Goal: Information Seeking & Learning: Learn about a topic

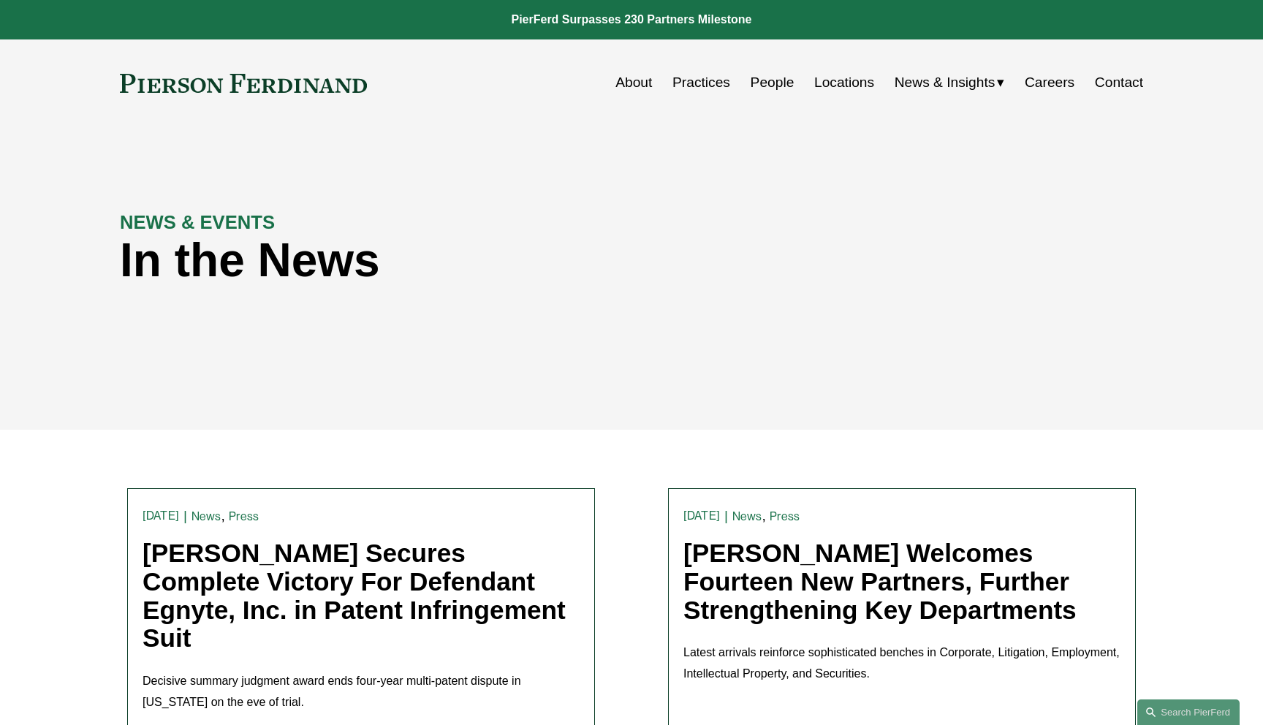
click at [847, 230] on div "NEWS & EVENTS In the News" at bounding box center [631, 278] width 1263 height 220
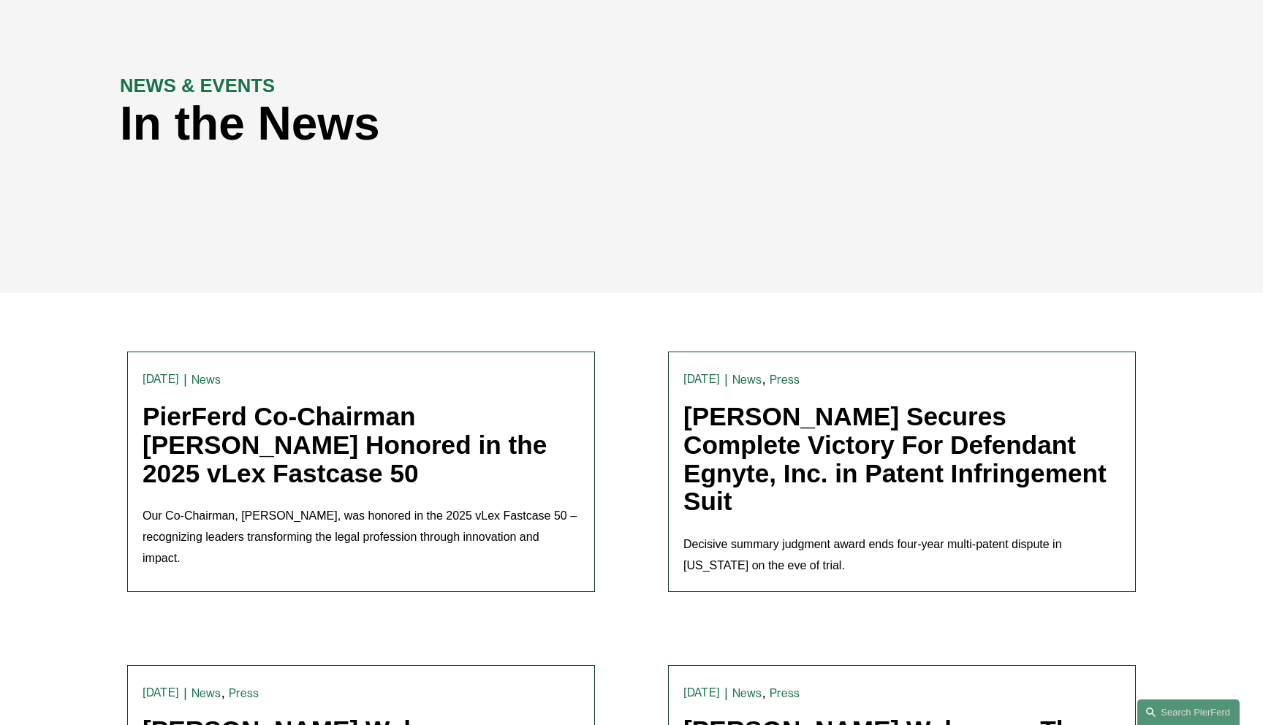
scroll to position [142, 0]
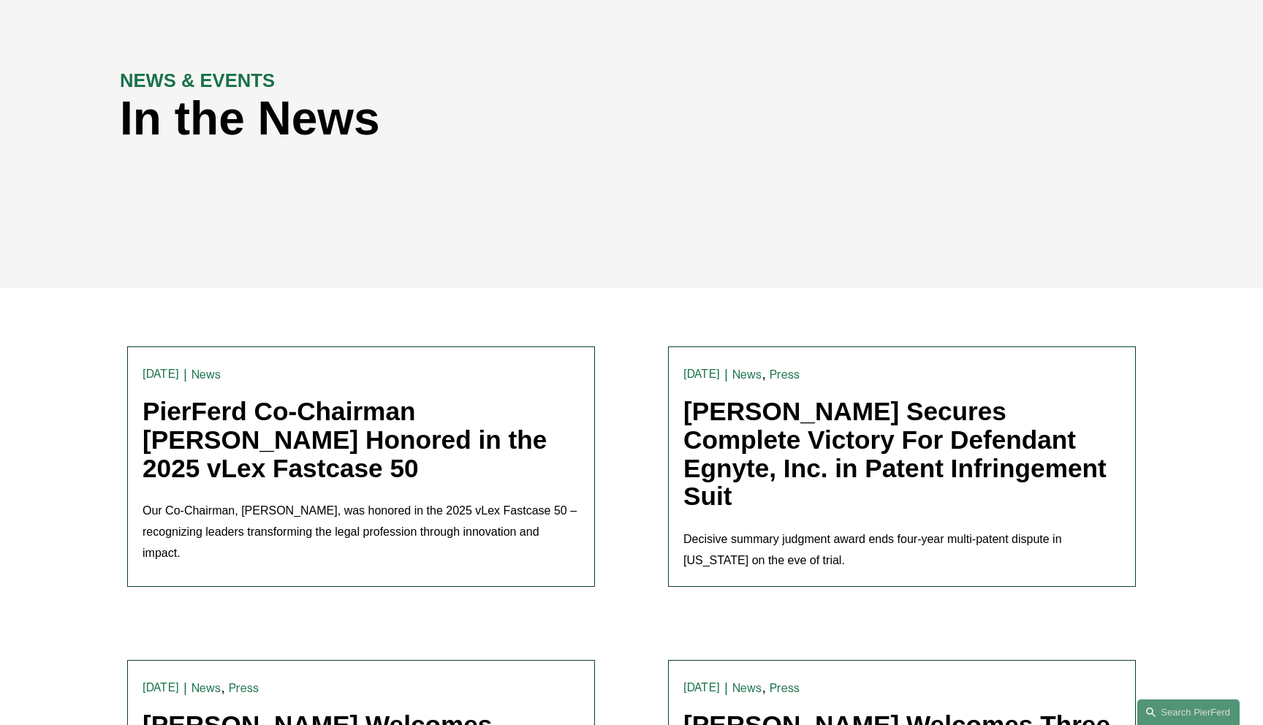
click at [279, 428] on link "PierFerd Co-Chairman [PERSON_NAME] Honored in the 2025 vLex Fastcase 50" at bounding box center [345, 439] width 404 height 85
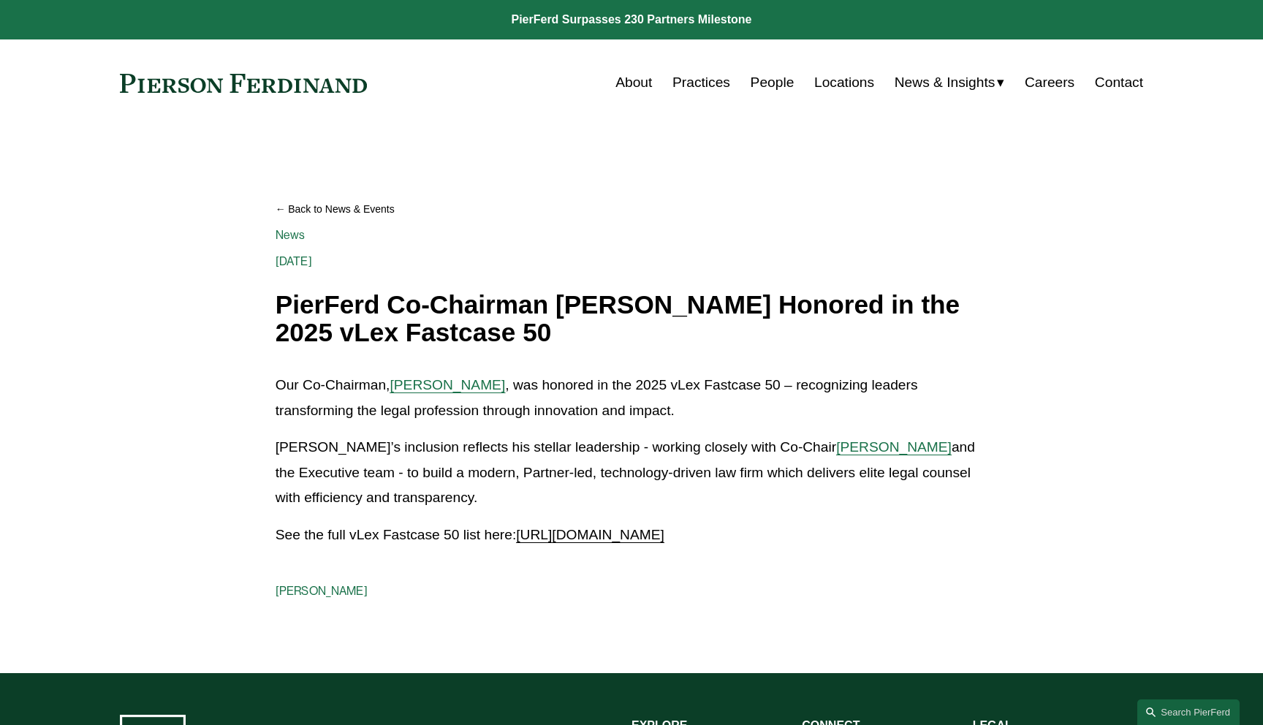
click at [836, 450] on span "[PERSON_NAME]" at bounding box center [893, 446] width 115 height 15
click at [452, 379] on span "Joel M. Ferdinand" at bounding box center [447, 384] width 115 height 15
click at [160, 315] on article "Back to News & Events PierFerd Co-Chairman Joel Ferdinand Honored in the 2025 v…" at bounding box center [631, 399] width 1263 height 547
click at [584, 532] on span "https://vlex.com/blog/2025-vLex-Fastcase-50" at bounding box center [590, 534] width 148 height 15
click at [115, 314] on article "Back to News & Events PierFerd Co-Chairman Joel Ferdinand Honored in the 2025 v…" at bounding box center [631, 399] width 1263 height 547
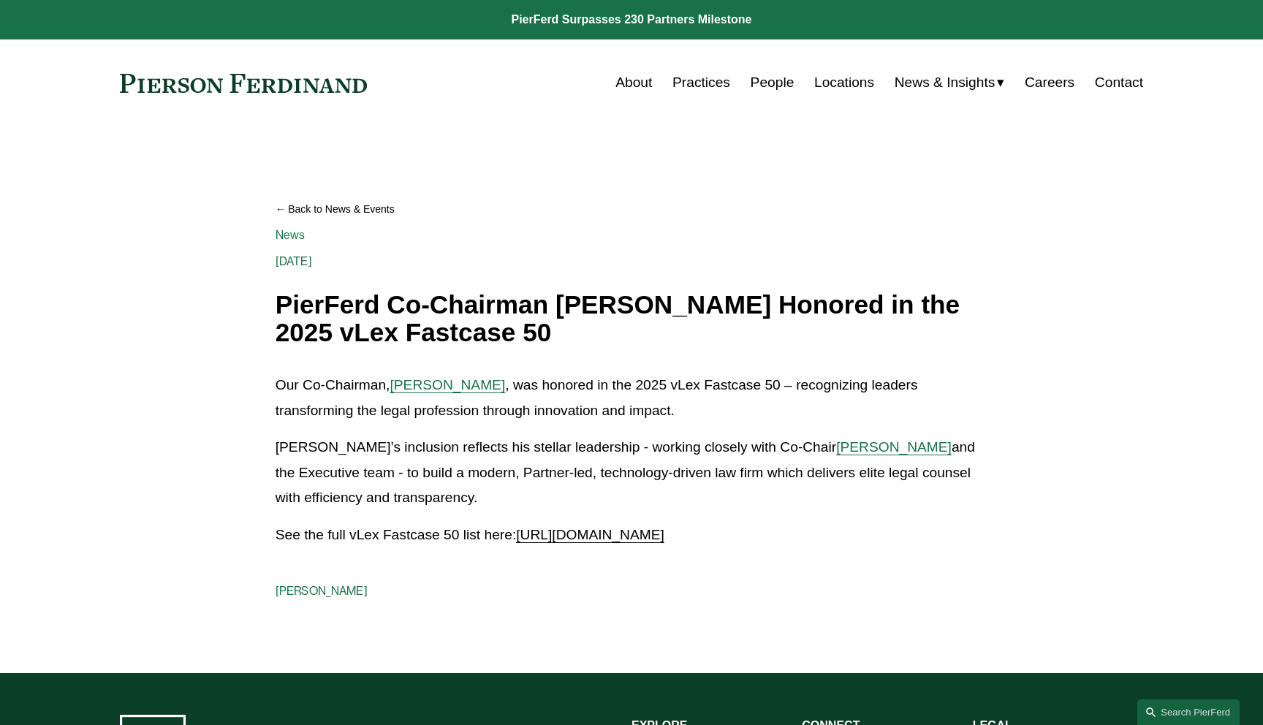
click at [344, 210] on link "Back to News & Events" at bounding box center [632, 210] width 713 height 26
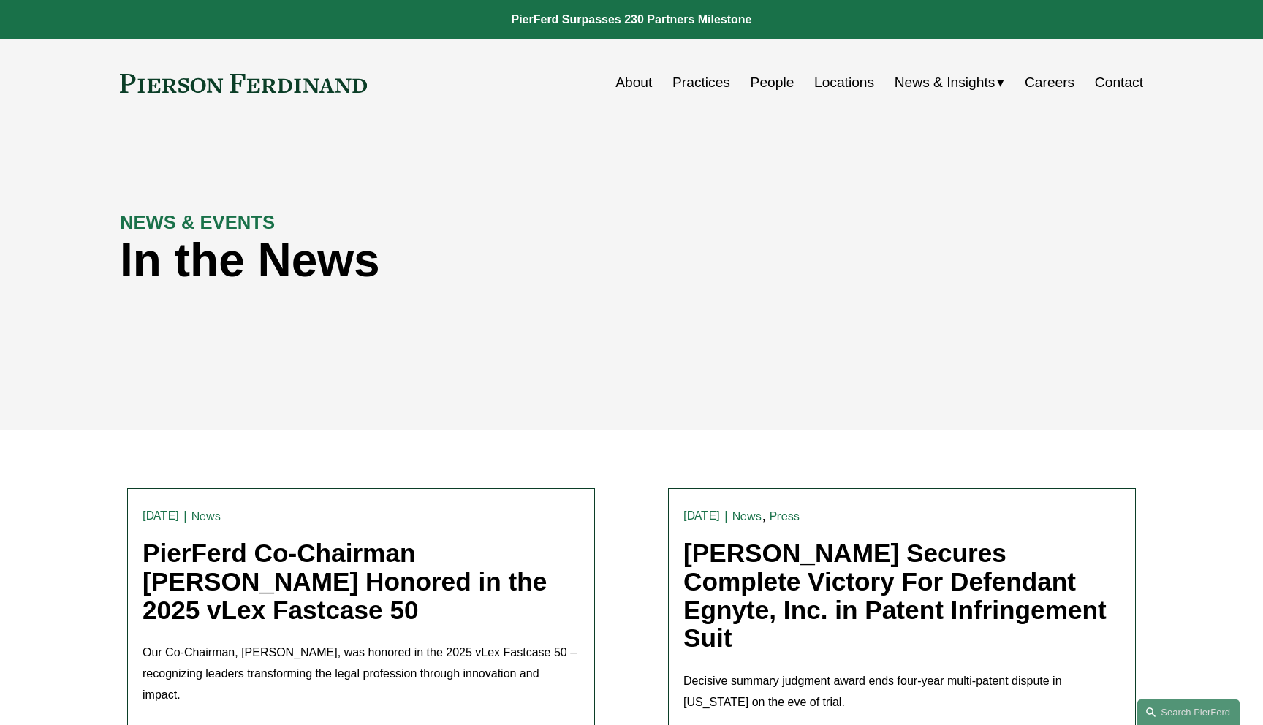
click at [697, 86] on link "Practices" at bounding box center [701, 83] width 58 height 28
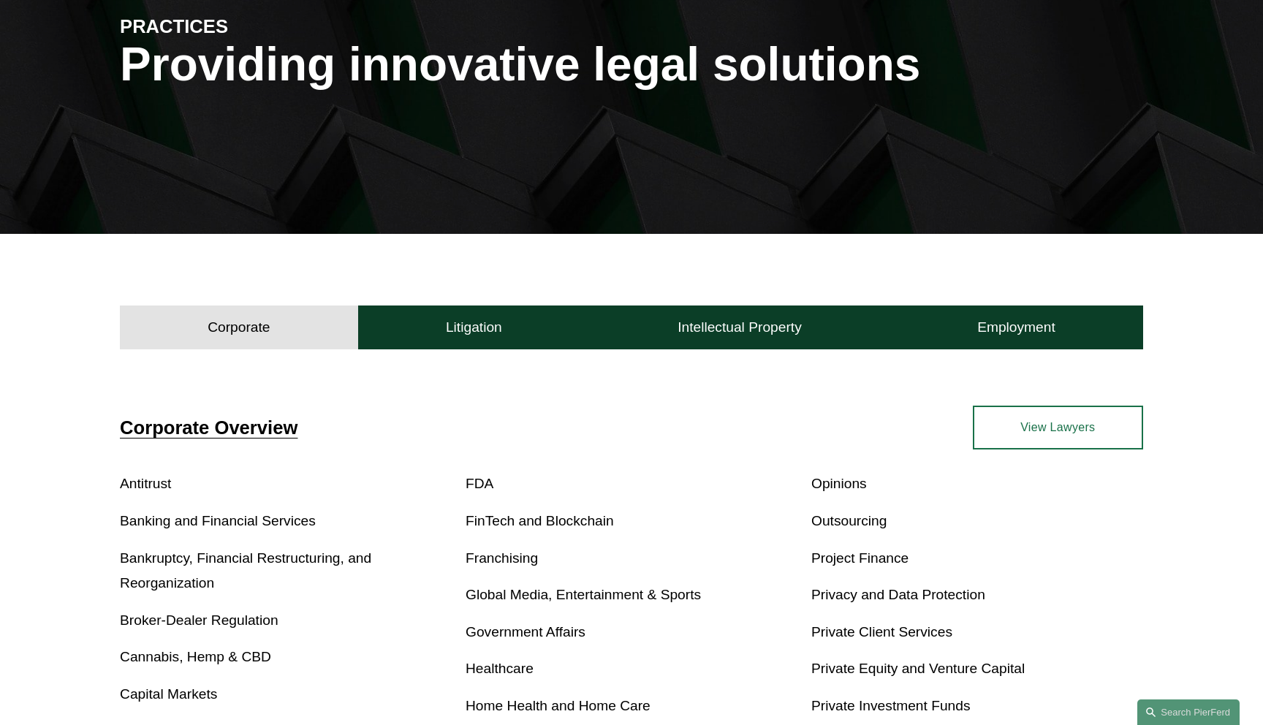
scroll to position [299, 0]
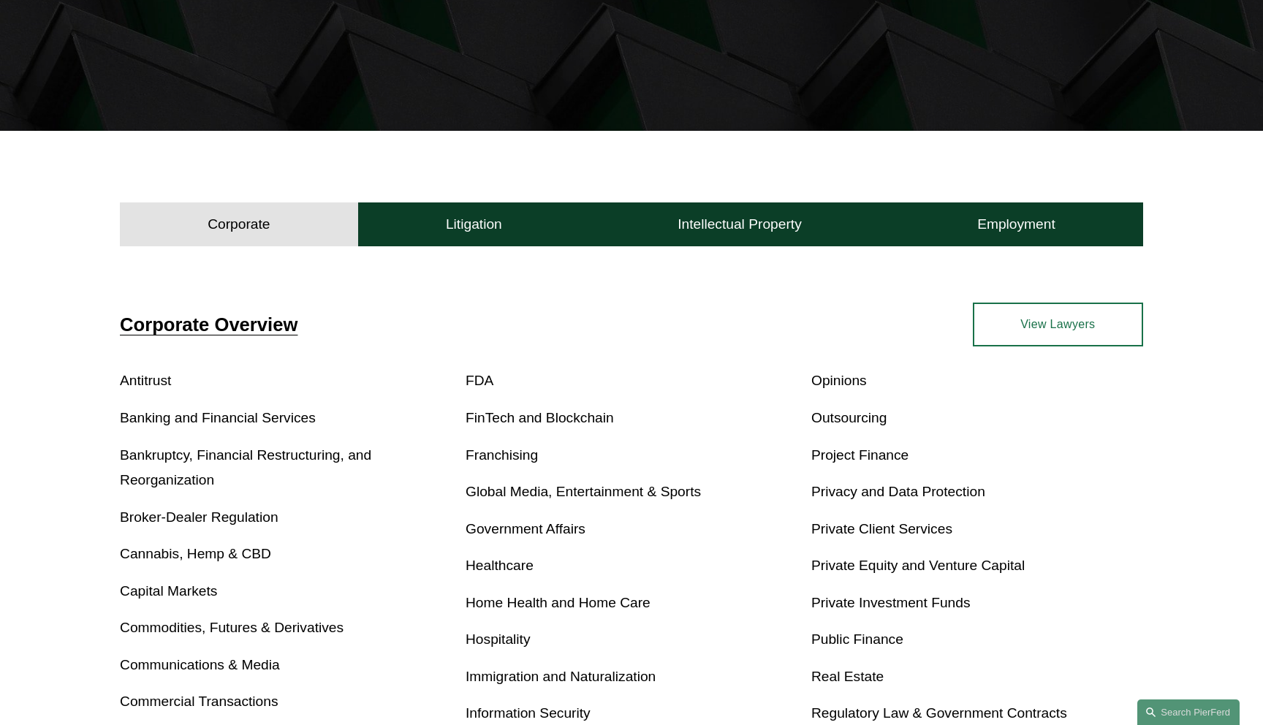
click at [547, 420] on link "FinTech and Blockchain" at bounding box center [540, 417] width 148 height 15
